Goal: Book appointment/travel/reservation

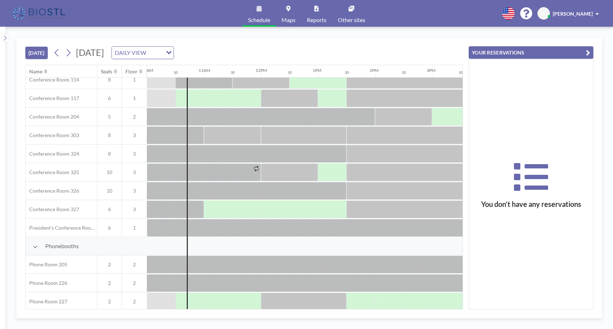
scroll to position [234, 570]
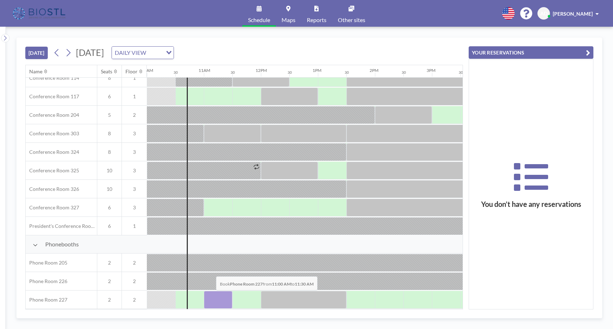
click at [210, 296] on div at bounding box center [218, 300] width 28 height 18
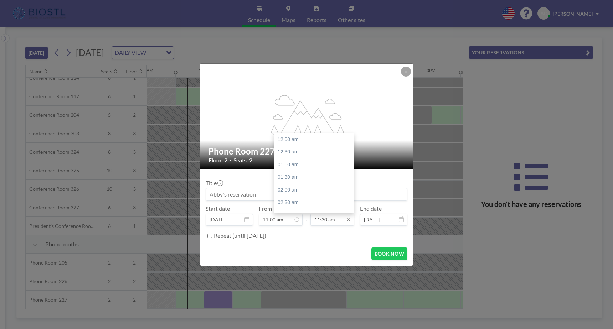
scroll to position [292, 0]
click at [296, 178] on div "01:00 pm" at bounding box center [315, 177] width 83 height 13
type input "01:00 pm"
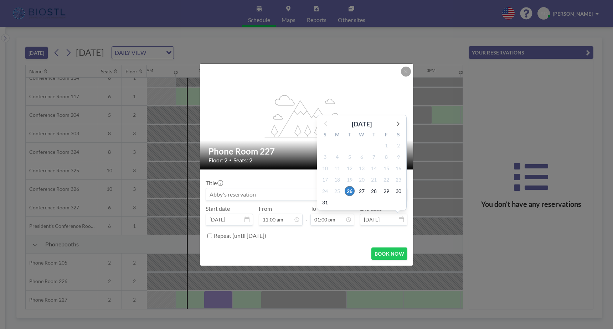
scroll to position [329, 0]
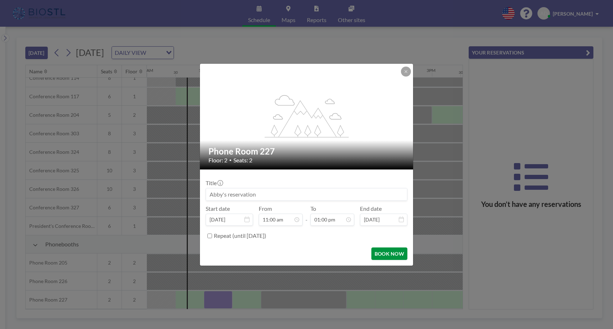
click at [304, 254] on button "BOOK NOW" at bounding box center [389, 253] width 36 height 12
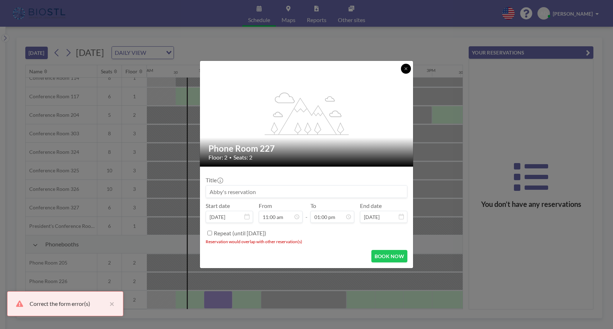
click at [304, 61] on div "flex-grow: 1.2;" at bounding box center [307, 114] width 214 height 106
click at [304, 68] on icon at bounding box center [405, 69] width 4 height 4
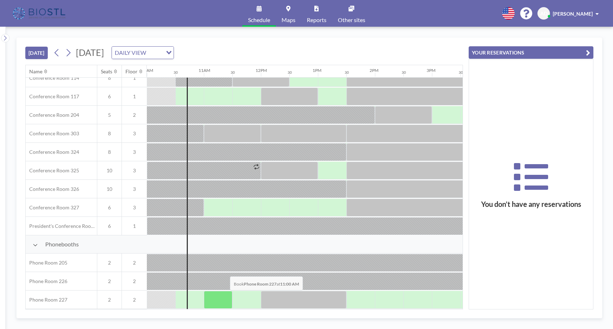
click at [222, 296] on div at bounding box center [218, 300] width 28 height 18
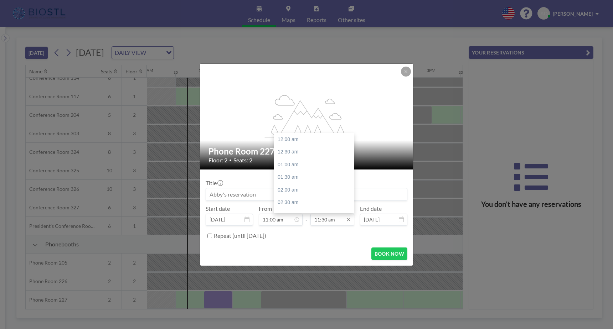
scroll to position [292, 0]
click at [295, 150] on div "12:00 pm" at bounding box center [315, 152] width 83 height 13
type input "12:00 pm"
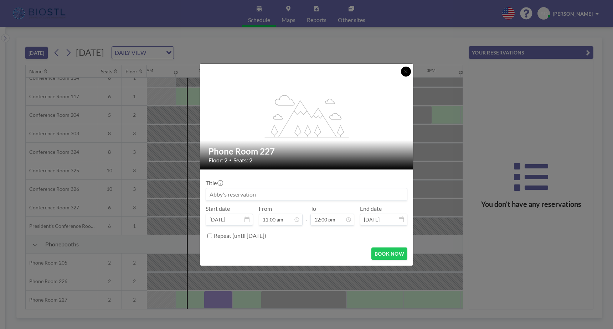
click at [304, 72] on icon at bounding box center [405, 71] width 2 height 2
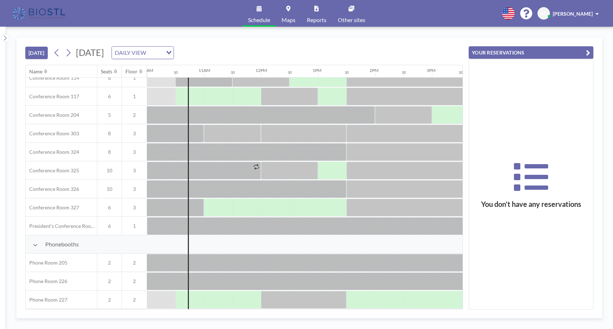
click at [304, 38] on div "[DATE] [DATE] DAILY VIEW Loading..." at bounding box center [243, 51] width 437 height 27
